Goal: Check status: Check status

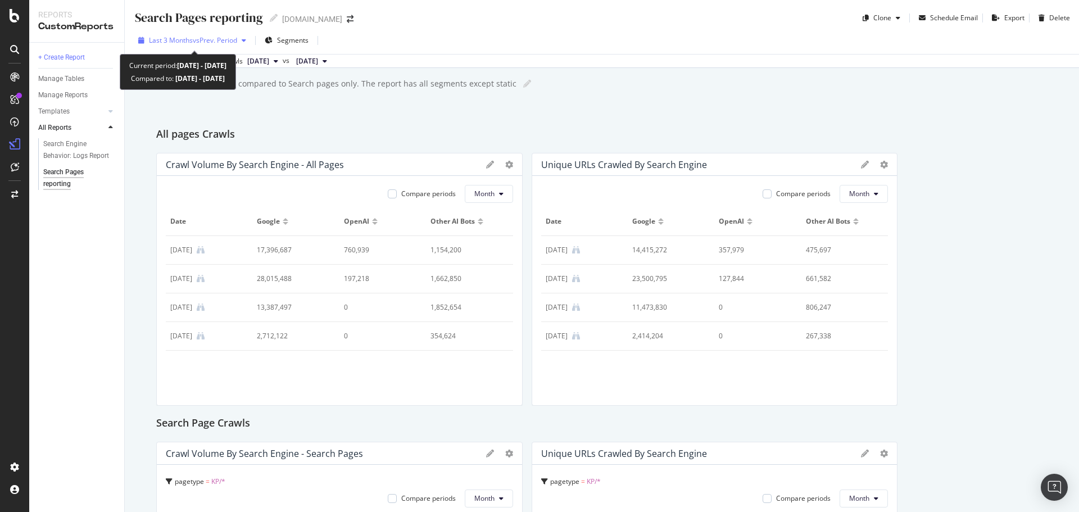
click at [206, 40] on span "vs Prev. Period" at bounding box center [215, 40] width 44 height 10
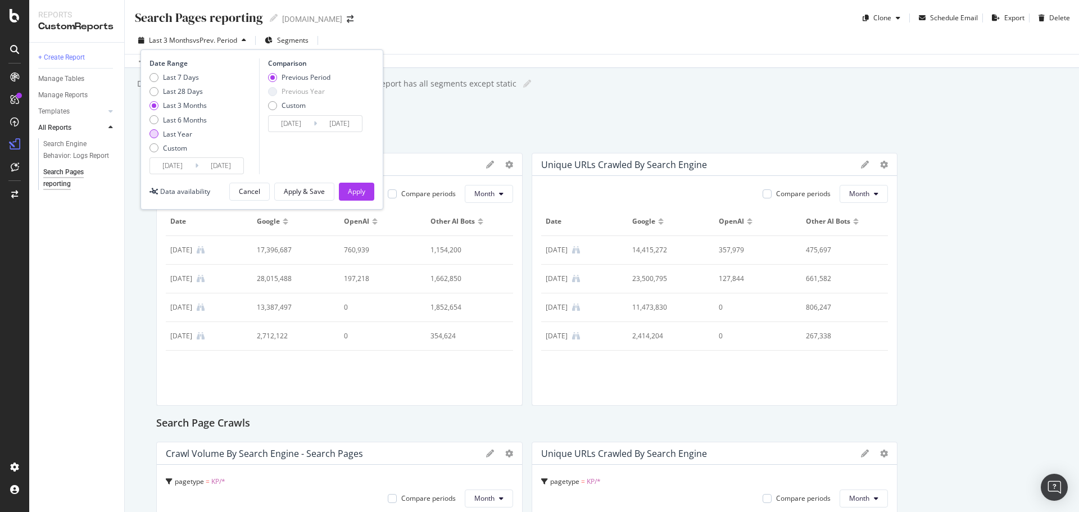
click at [180, 134] on div "Last Year" at bounding box center [177, 134] width 29 height 10
type input "[DATE]"
click at [361, 199] on div "Apply" at bounding box center [356, 191] width 17 height 17
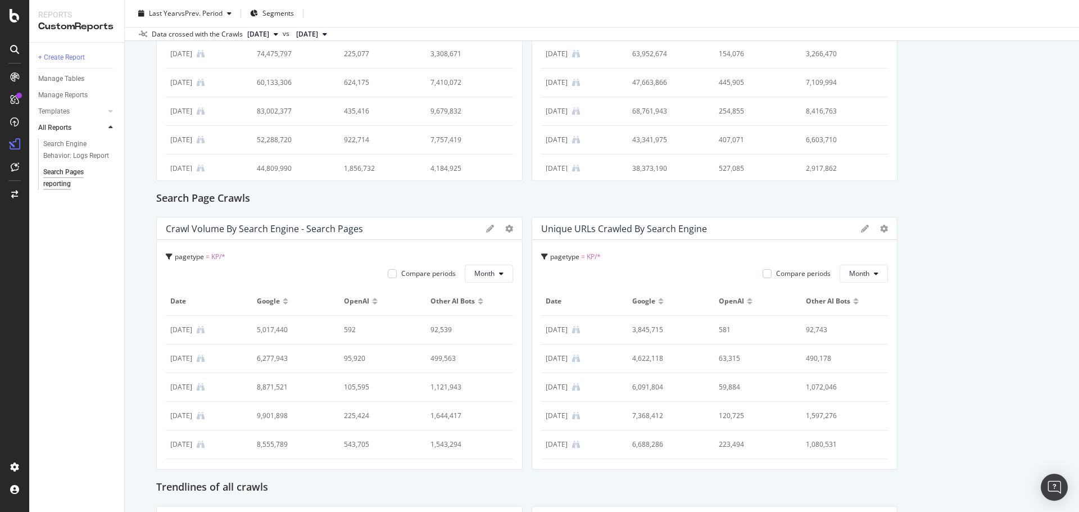
scroll to position [167, 0]
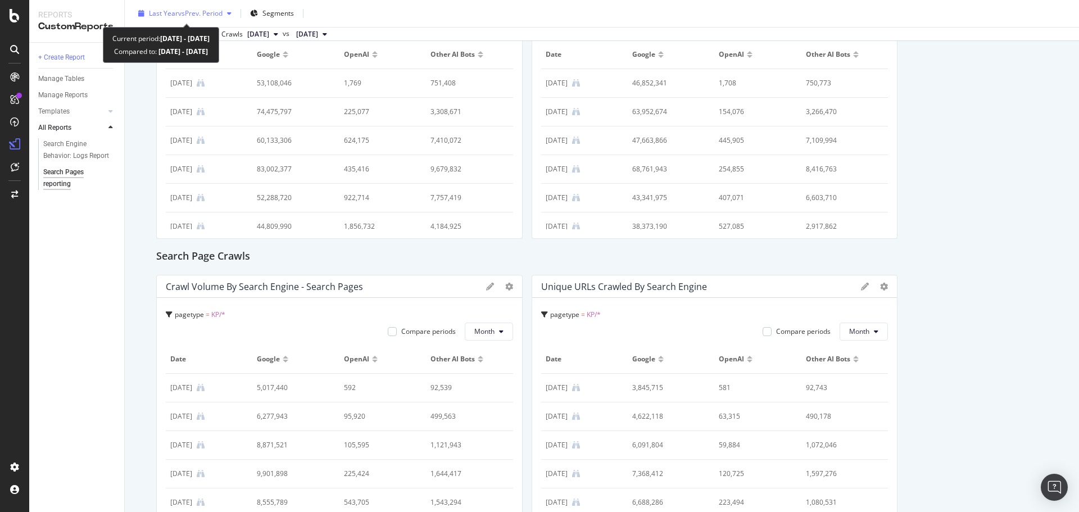
click at [205, 18] on span "vs Prev. Period" at bounding box center [200, 13] width 44 height 10
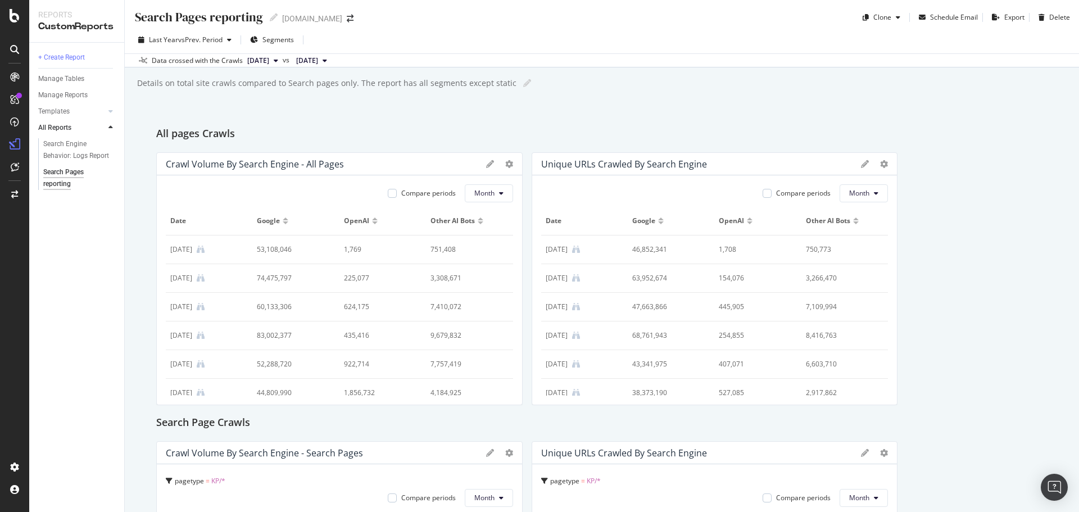
scroll to position [0, 0]
